Goal: Task Accomplishment & Management: Manage account settings

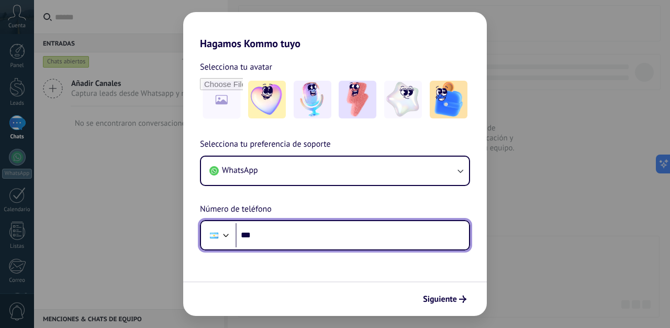
click at [418, 237] on input "***" at bounding box center [353, 235] width 234 height 24
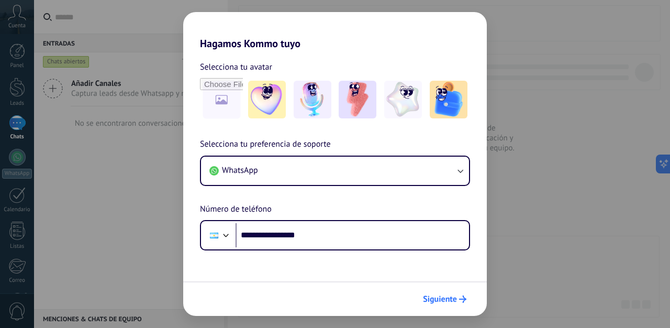
click at [454, 302] on span "Siguiente" at bounding box center [440, 298] width 34 height 7
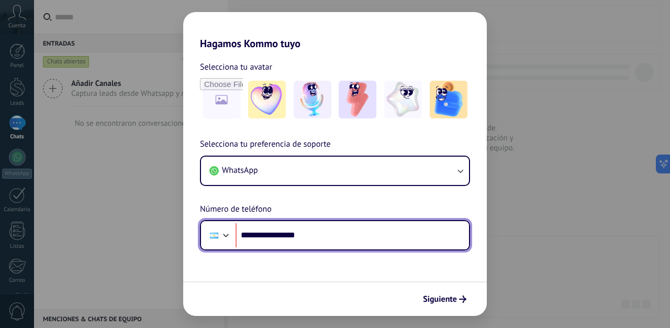
click at [269, 235] on input "**********" at bounding box center [353, 235] width 234 height 24
click at [268, 236] on input "**********" at bounding box center [353, 235] width 234 height 24
drag, startPoint x: 332, startPoint y: 241, endPoint x: 259, endPoint y: 234, distance: 73.2
click at [259, 234] on input "**********" at bounding box center [353, 235] width 234 height 24
type input "**********"
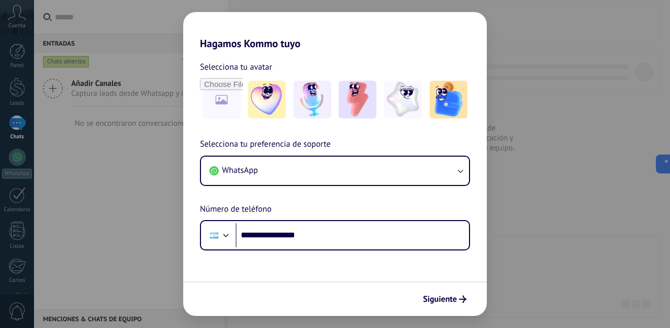
click at [443, 308] on div "Siguiente" at bounding box center [335, 298] width 304 height 35
click at [446, 296] on span "Siguiente" at bounding box center [440, 298] width 34 height 7
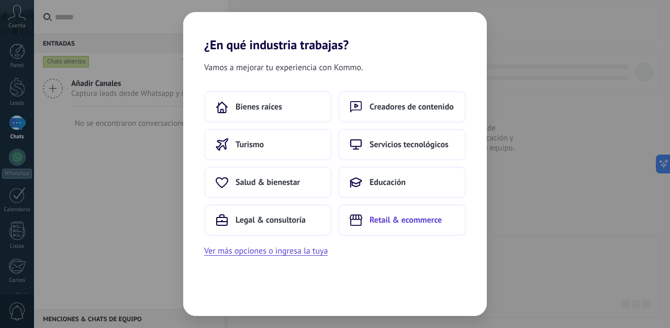
click at [427, 216] on span "Retail & ecommerce" at bounding box center [406, 220] width 72 height 10
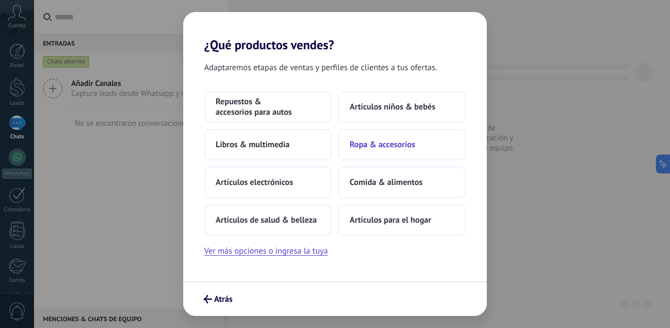
click at [401, 140] on span "Ropa & accesorios" at bounding box center [382, 144] width 65 height 10
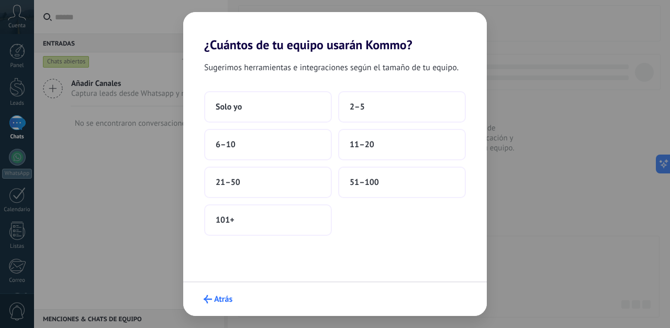
click at [201, 296] on button "Atrás" at bounding box center [218, 299] width 38 height 18
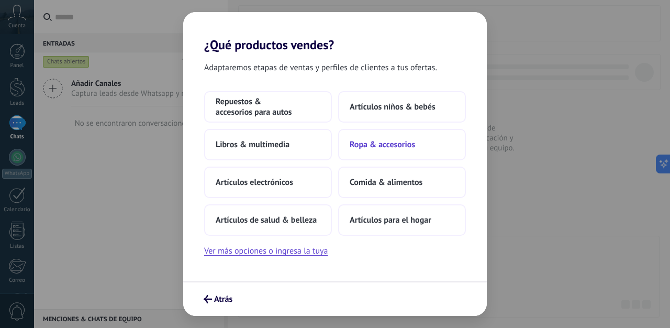
click at [368, 148] on span "Ropa & accesorios" at bounding box center [382, 144] width 65 height 10
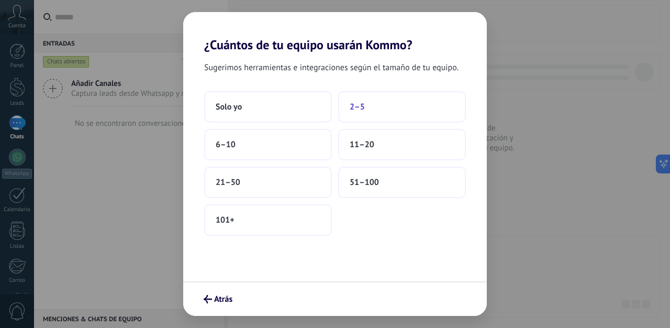
click at [378, 99] on button "2–5" at bounding box center [402, 106] width 128 height 31
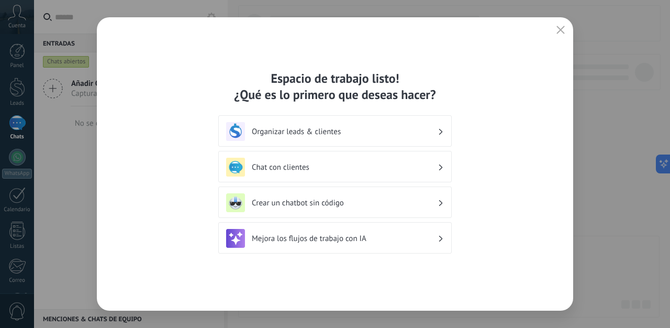
click at [356, 163] on h3 "Chat con clientes" at bounding box center [345, 167] width 186 height 10
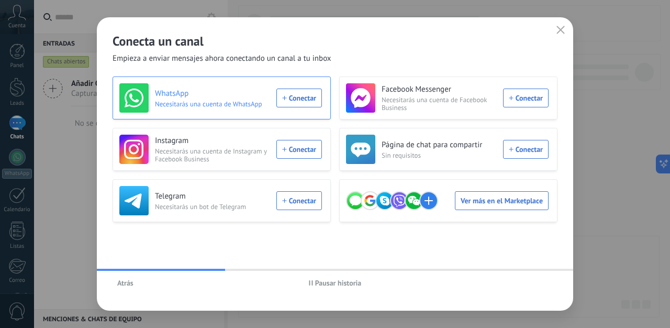
click at [291, 94] on div "WhatsApp Necesitarás una cuenta de WhatsApp Conectar" at bounding box center [220, 97] width 203 height 29
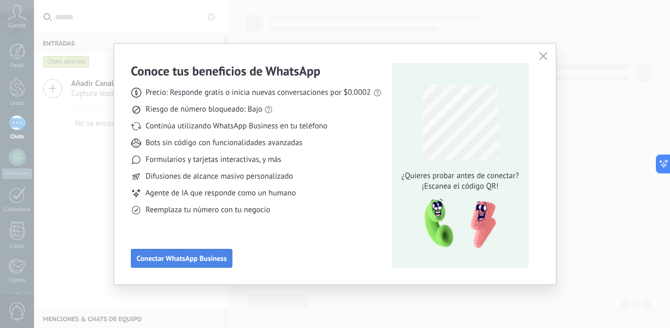
click at [202, 255] on span "Conectar WhatsApp Business" at bounding box center [182, 258] width 90 height 7
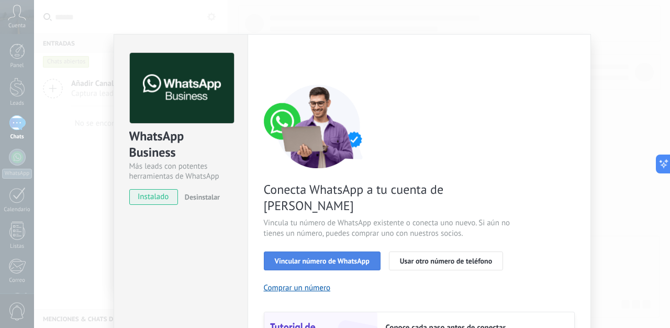
click at [331, 257] on span "Vincular número de WhatsApp" at bounding box center [322, 260] width 95 height 7
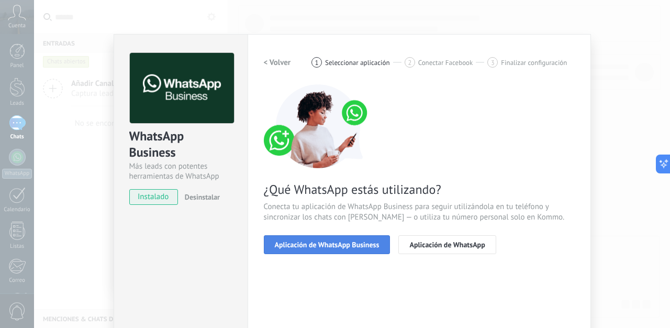
click at [321, 249] on button "Aplicación de WhatsApp Business" at bounding box center [327, 244] width 127 height 19
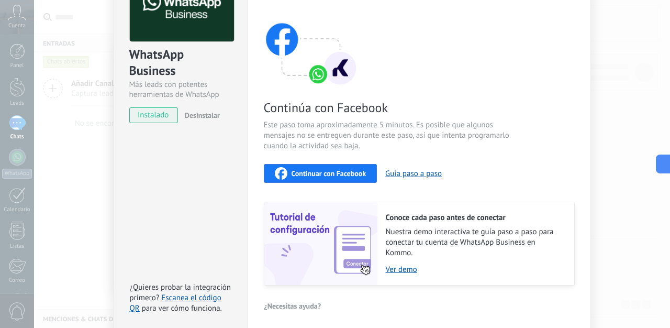
scroll to position [125, 0]
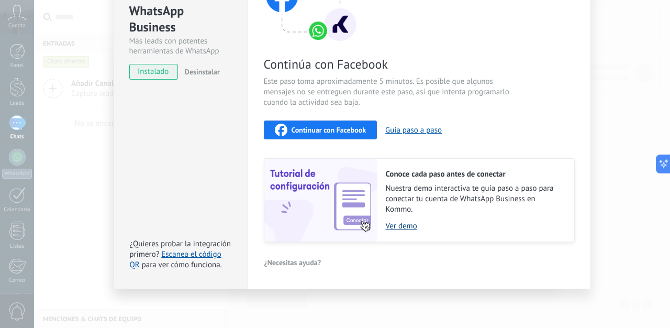
click at [399, 227] on link "Ver demo" at bounding box center [475, 226] width 178 height 10
click at [350, 129] on span "Continuar con Facebook" at bounding box center [329, 129] width 75 height 7
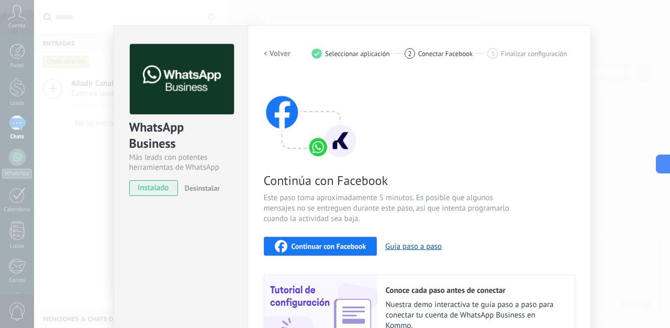
scroll to position [0, 0]
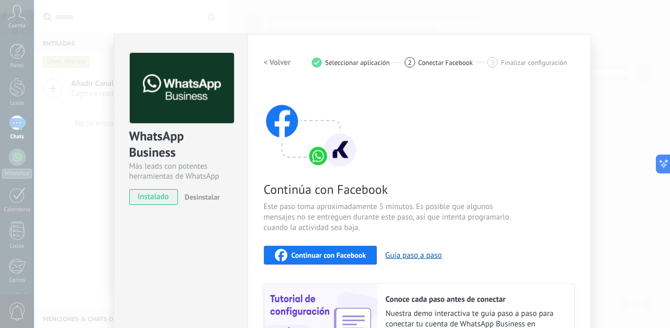
click at [329, 259] on span "Continuar con Facebook" at bounding box center [329, 254] width 75 height 7
click at [330, 255] on span "Continuar con Facebook" at bounding box center [329, 254] width 75 height 7
click at [345, 249] on div "Continuar con Facebook" at bounding box center [321, 255] width 92 height 13
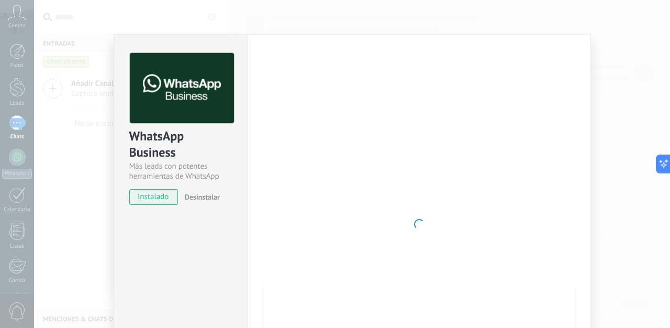
click at [607, 62] on div "WhatsApp Business Más leads con potentes herramientas de WhatsApp instalado Des…" at bounding box center [352, 164] width 636 height 328
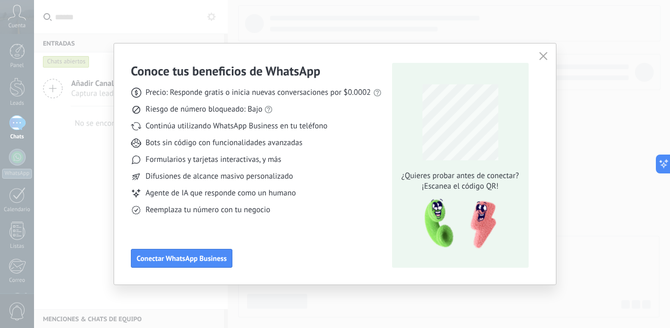
click at [544, 56] on use "button" at bounding box center [543, 56] width 8 height 8
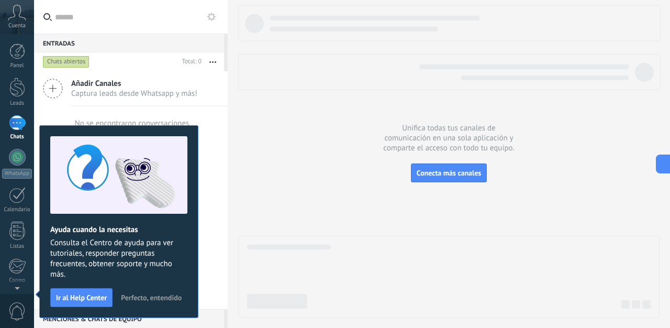
click at [223, 130] on div "No se encontraron conversaciones" at bounding box center [131, 123] width 194 height 34
click at [18, 14] on icon at bounding box center [17, 13] width 18 height 16
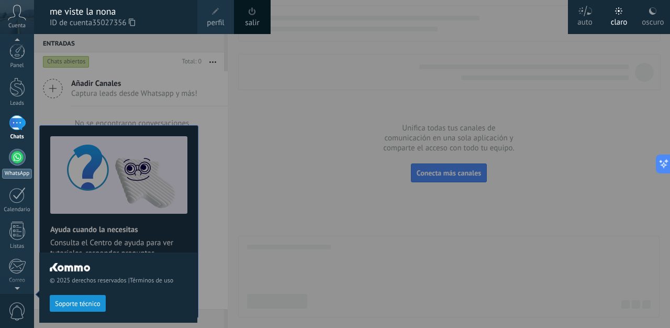
scroll to position [5, 0]
click at [17, 164] on div "WhatsApp" at bounding box center [17, 169] width 30 height 10
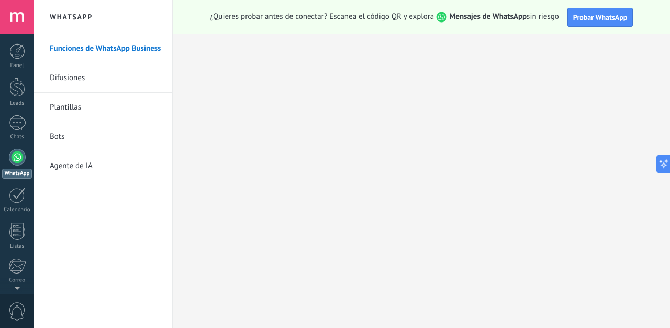
click at [72, 20] on h2 "WhatsApp" at bounding box center [103, 17] width 112 height 34
click at [70, 82] on link "Difusiones" at bounding box center [106, 77] width 112 height 29
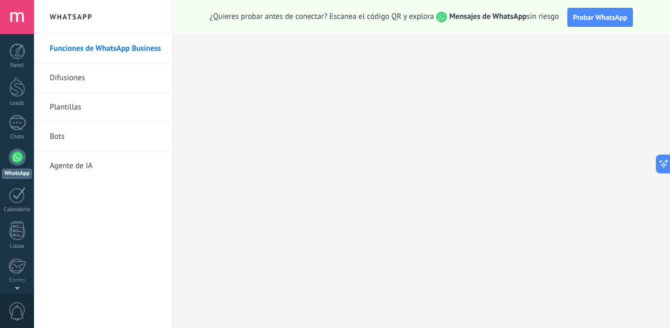
click at [18, 17] on div at bounding box center [17, 17] width 34 height 34
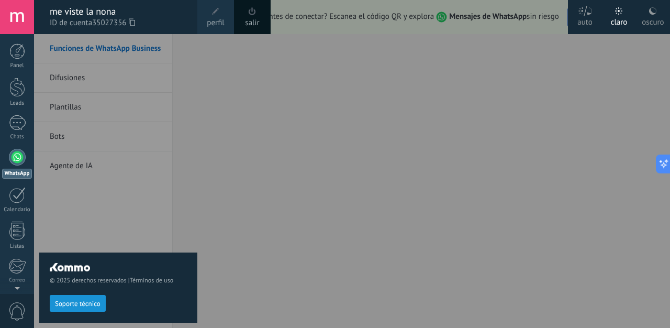
click at [217, 25] on span "perfil" at bounding box center [215, 23] width 17 height 12
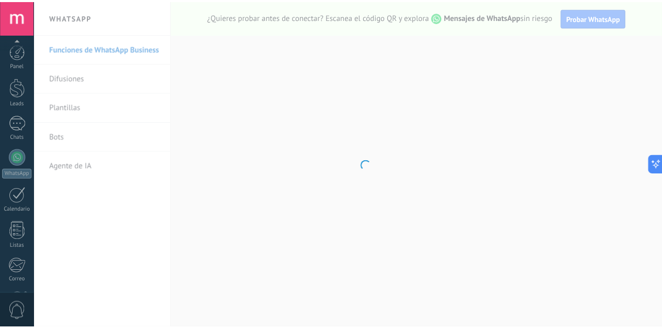
scroll to position [108, 0]
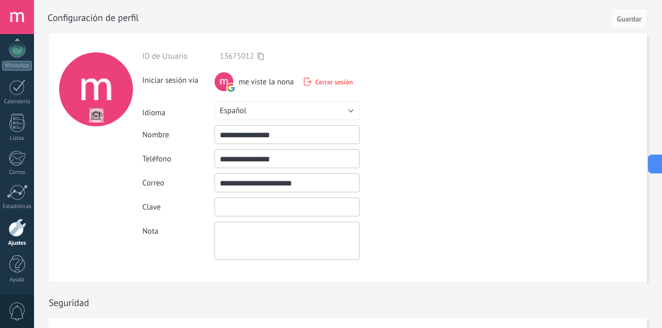
click at [249, 208] on input "textbox" at bounding box center [287, 206] width 145 height 19
click at [380, 184] on div "Ingrese una dirección de correo válida" at bounding box center [420, 183] width 121 height 9
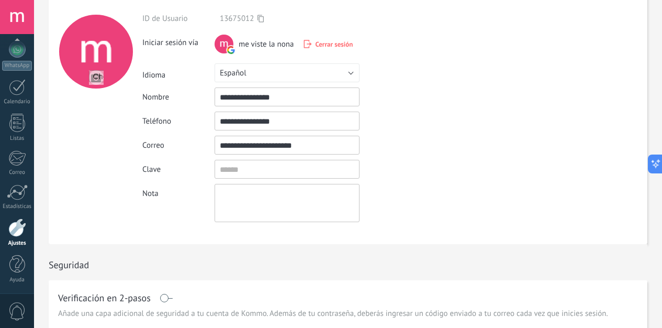
scroll to position [0, 0]
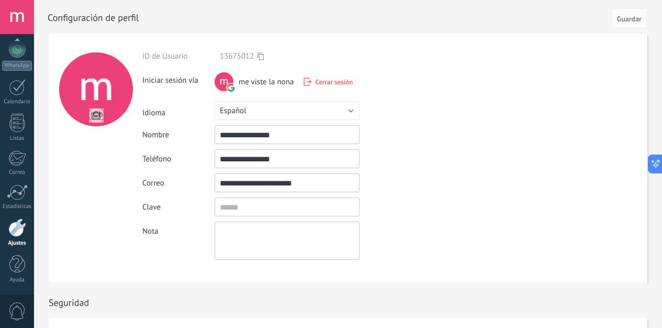
click at [334, 82] on span "Cerrar sesión" at bounding box center [334, 82] width 38 height 9
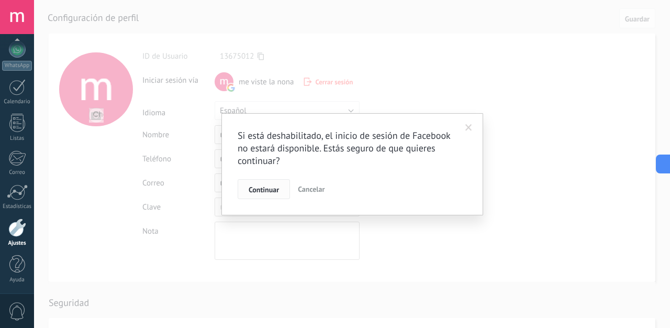
click at [253, 193] on span "Continuar" at bounding box center [264, 189] width 30 height 7
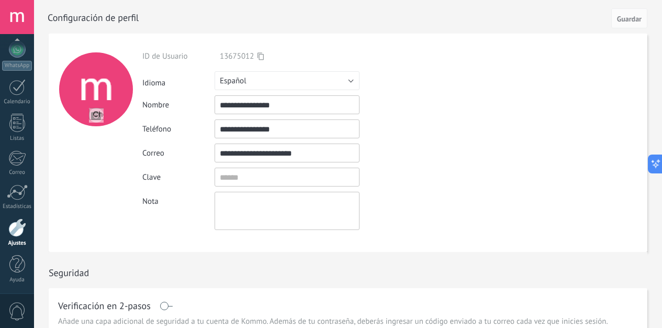
click at [515, 57] on form "**********" at bounding box center [348, 143] width 599 height 218
click at [625, 19] on span "Guardar" at bounding box center [629, 18] width 25 height 7
